Goal: Task Accomplishment & Management: Use online tool/utility

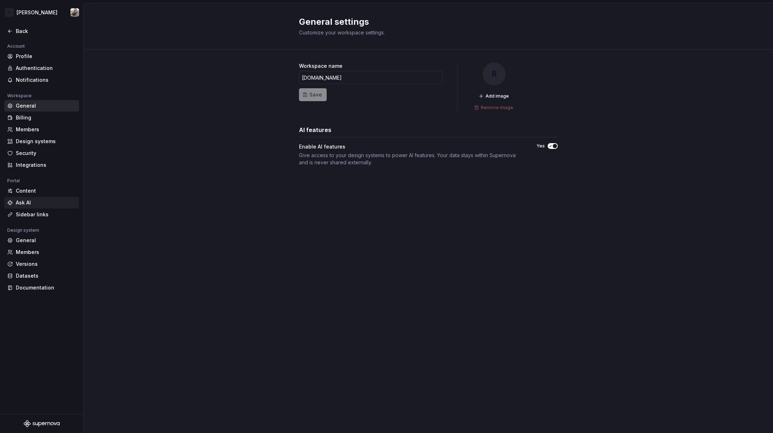
click at [20, 198] on div "Ask AI" at bounding box center [41, 202] width 75 height 11
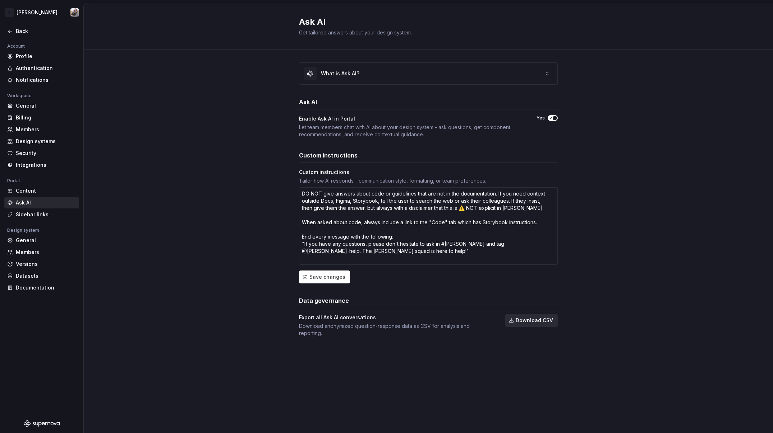
click at [535, 323] on span "Download CSV" at bounding box center [533, 320] width 37 height 7
type textarea "*"
